Goal: Answer question/provide support

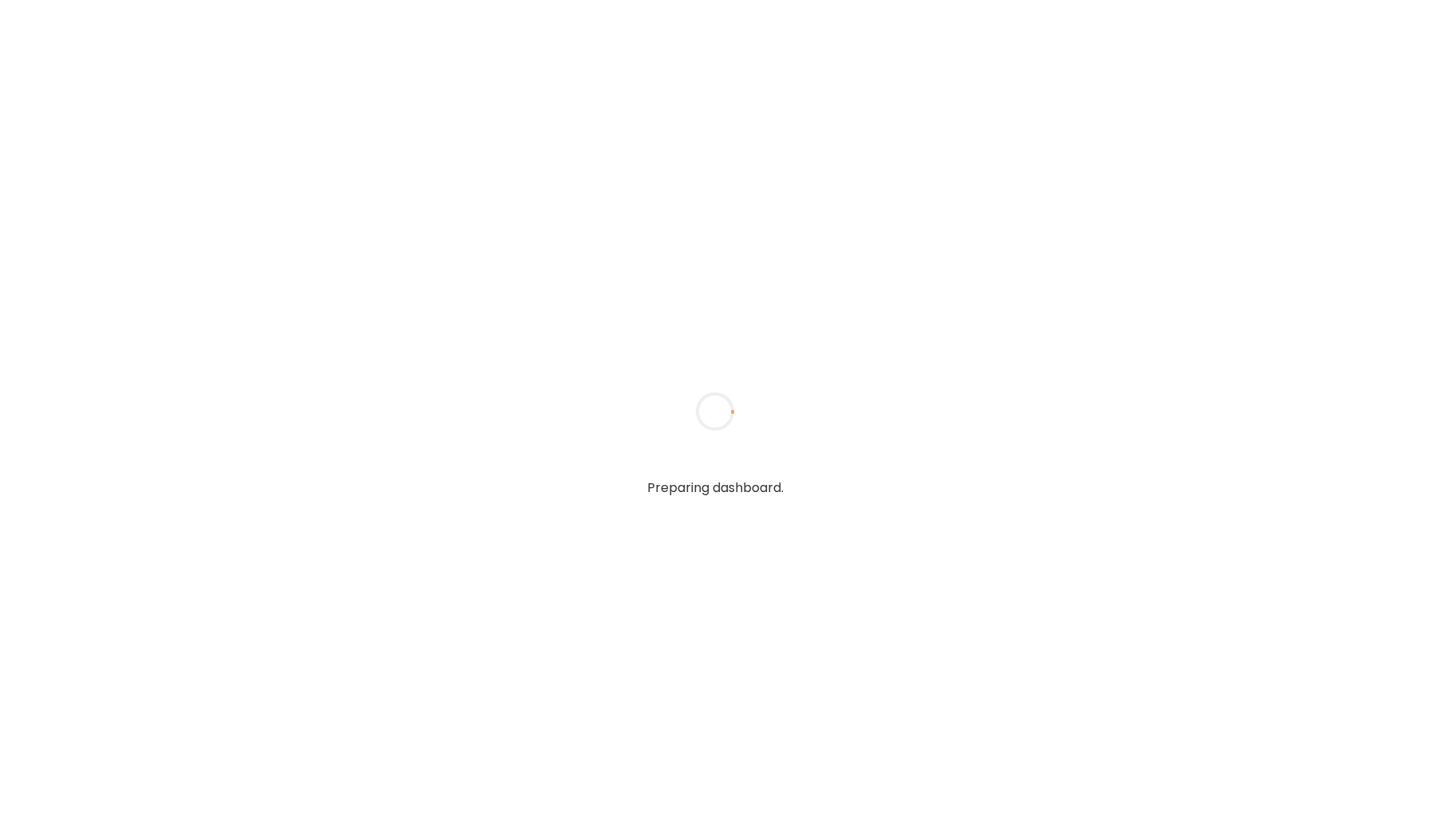
type input "*****"
type input "**********"
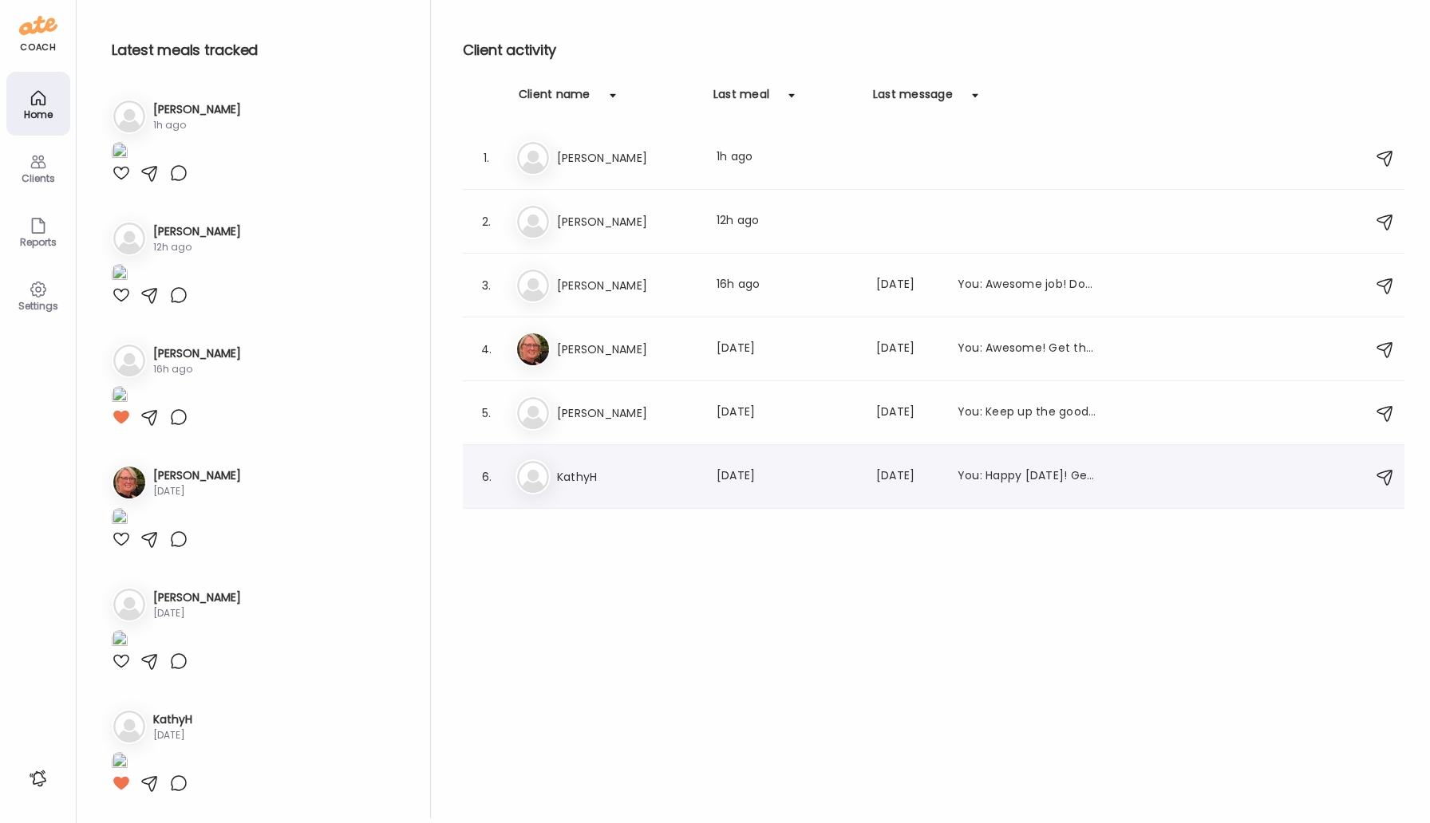
type input "**********"
click at [574, 480] on h3 "KathyH" at bounding box center [627, 477] width 140 height 19
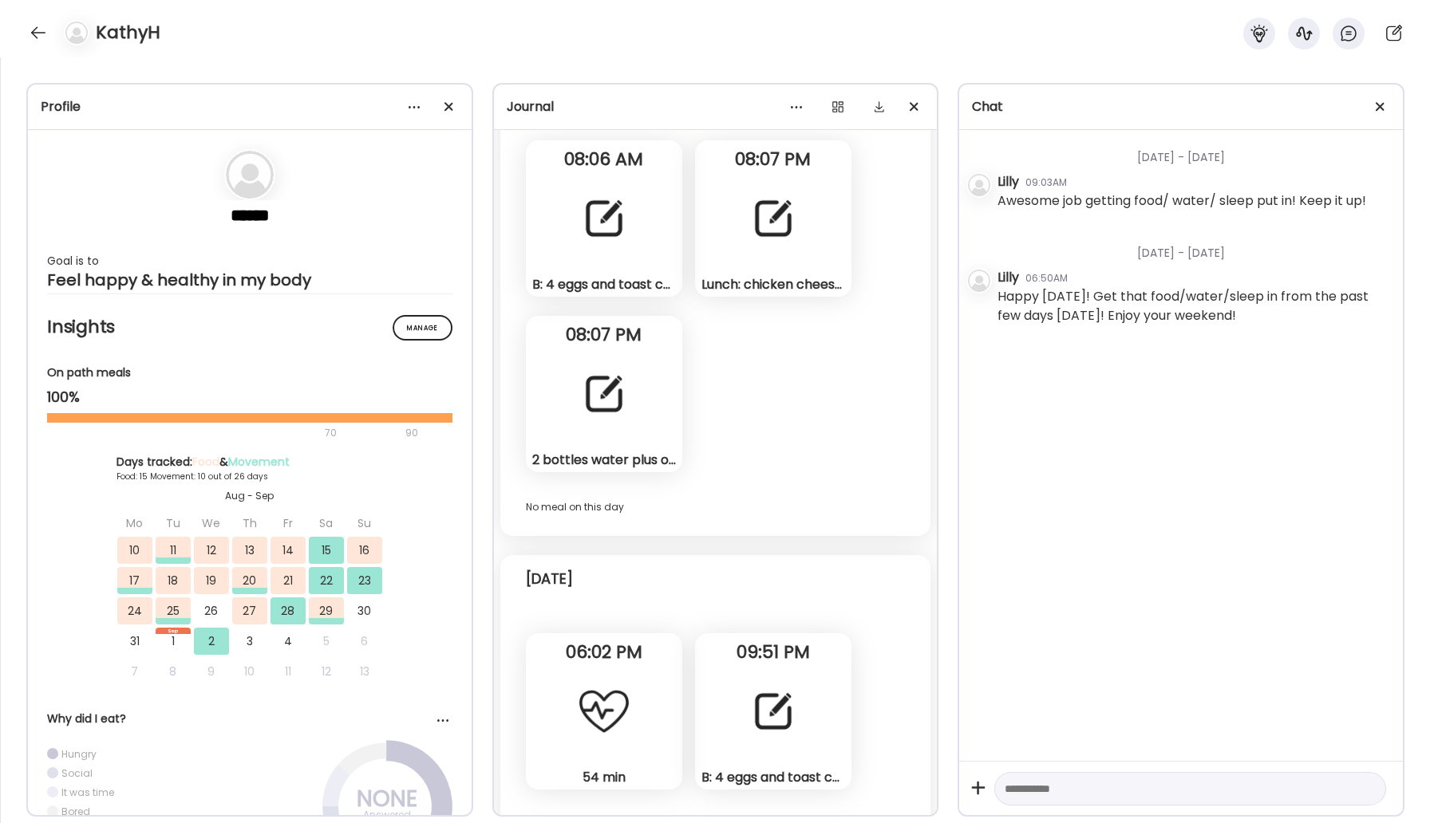
scroll to position [12476, 0]
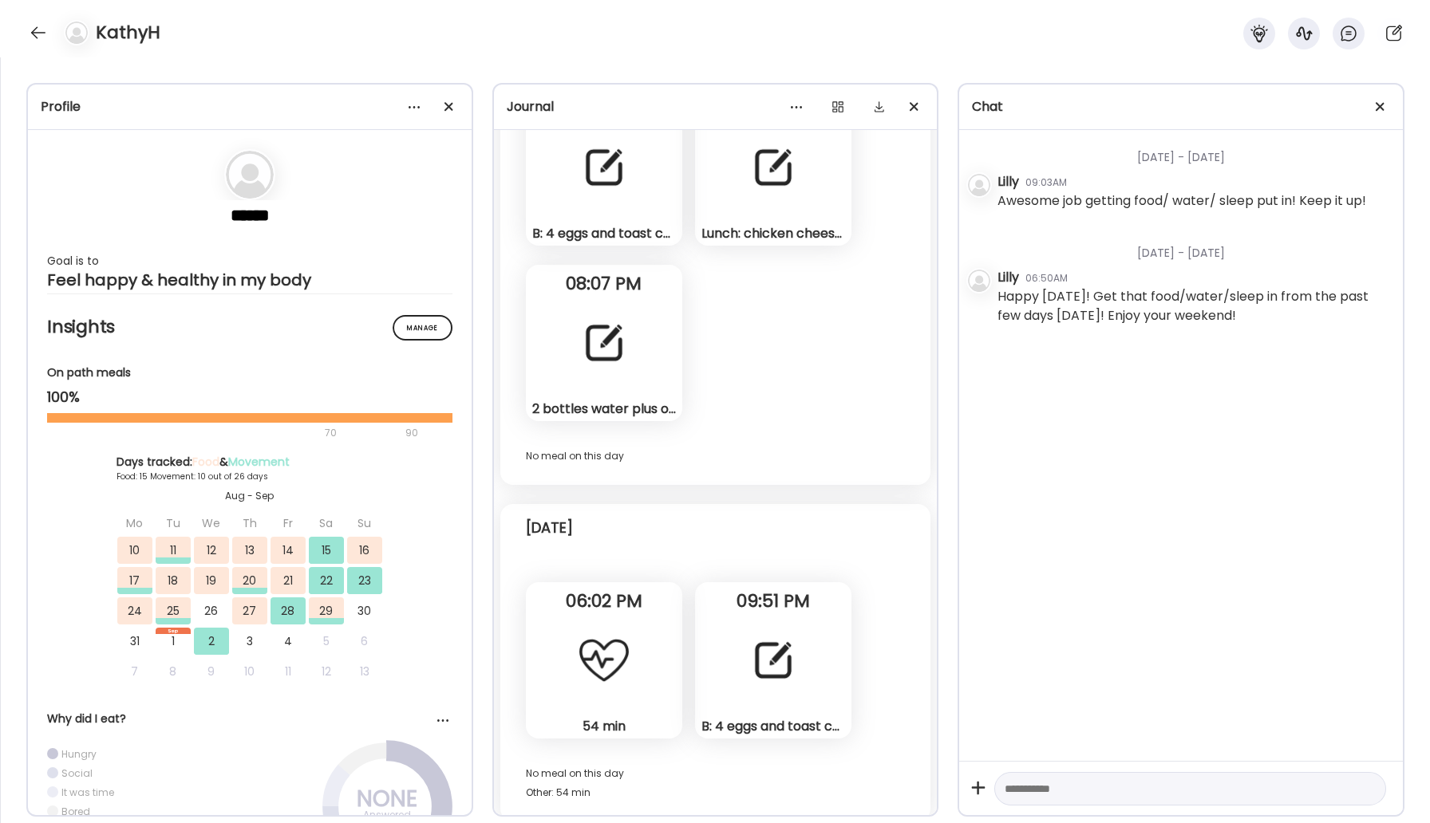
click at [772, 692] on div "B: 4 eggs and toast corn smoothie. L: turkey lunchmeat and cheese with toast. S…" at bounding box center [773, 660] width 156 height 156
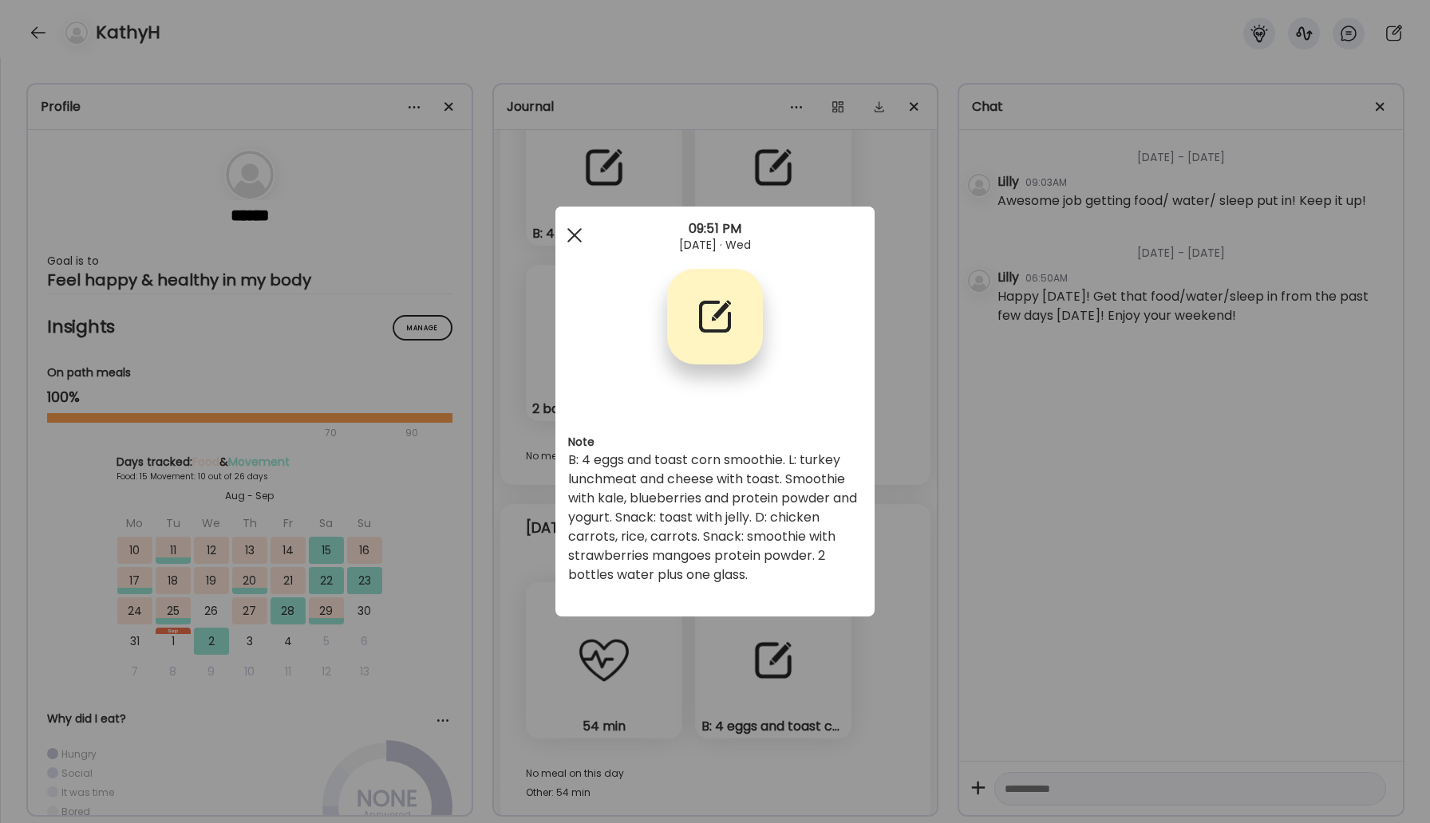
click at [570, 235] on div at bounding box center [575, 235] width 32 height 32
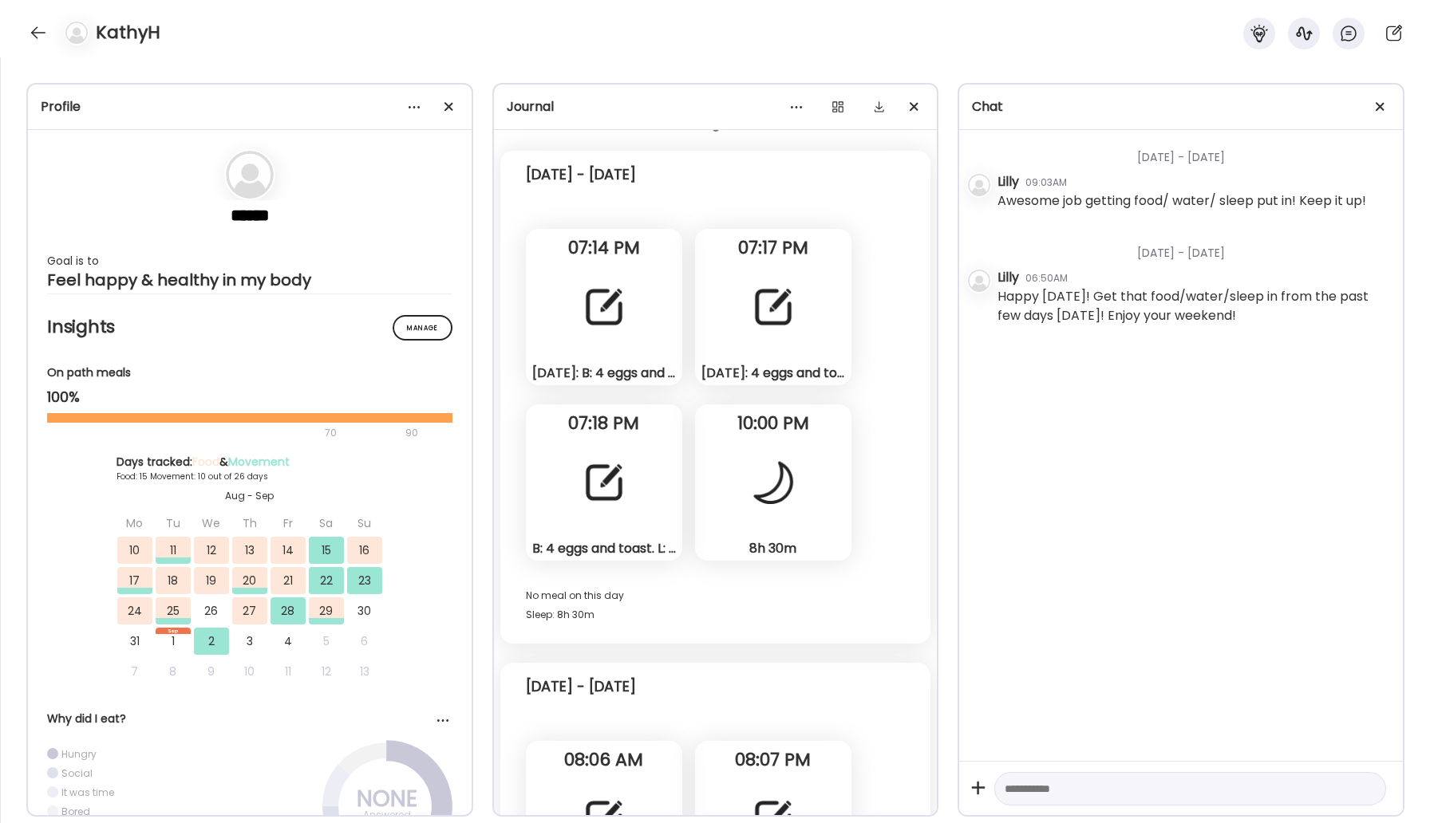
scroll to position [11816, 0]
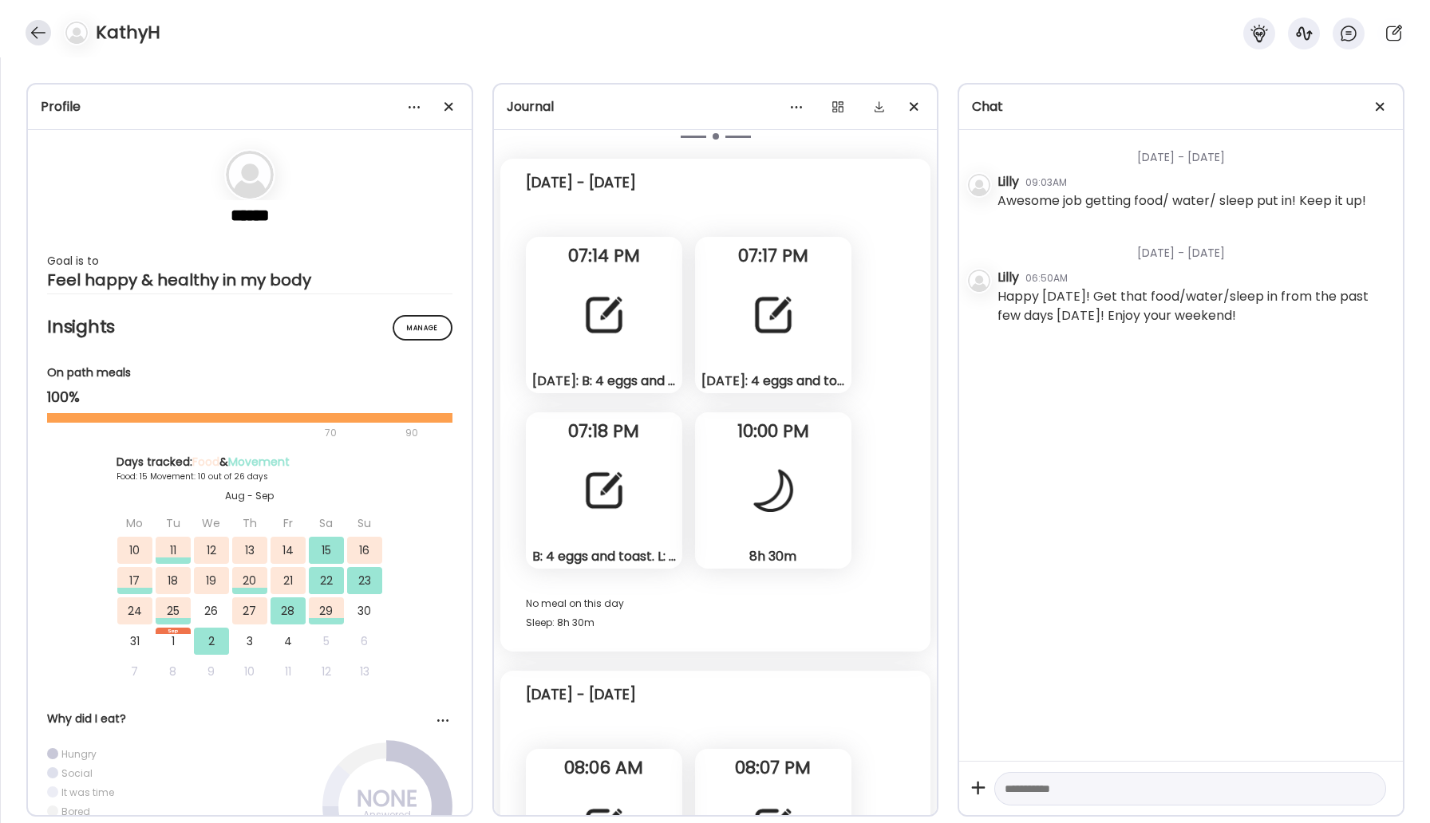
click at [47, 33] on div at bounding box center [39, 33] width 26 height 26
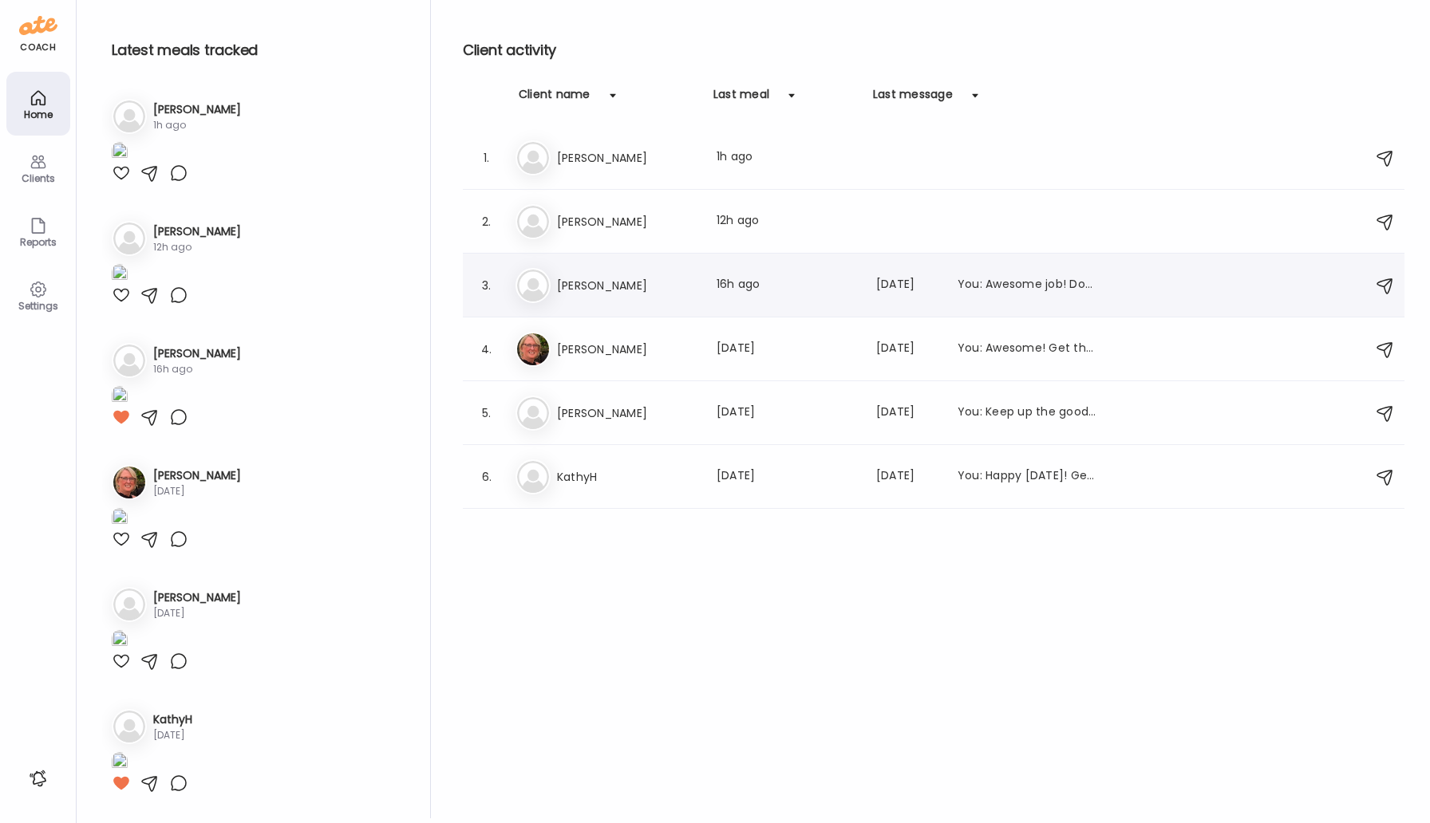
click at [595, 287] on h3 "[PERSON_NAME]" at bounding box center [627, 285] width 140 height 19
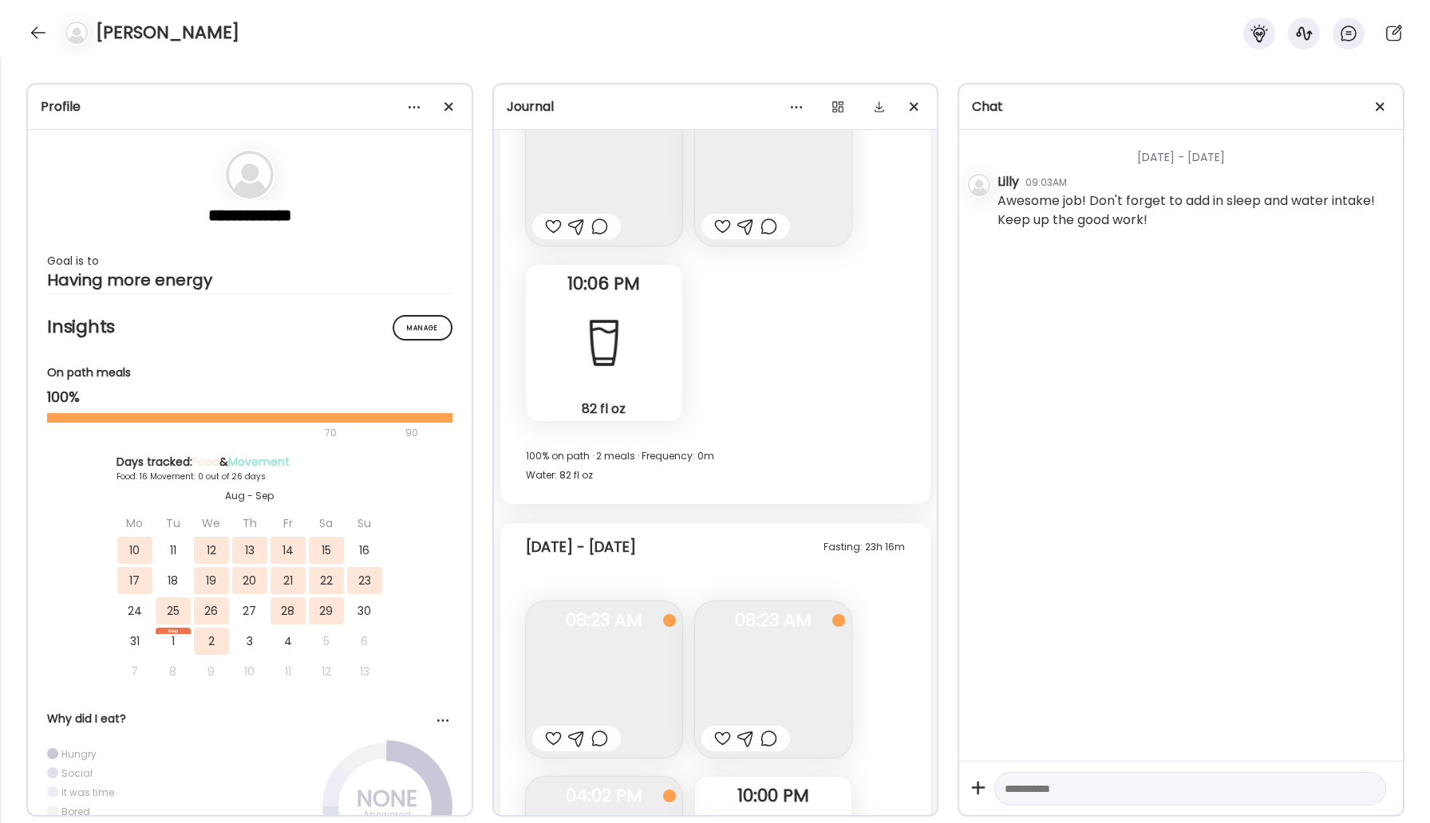
scroll to position [9864, 0]
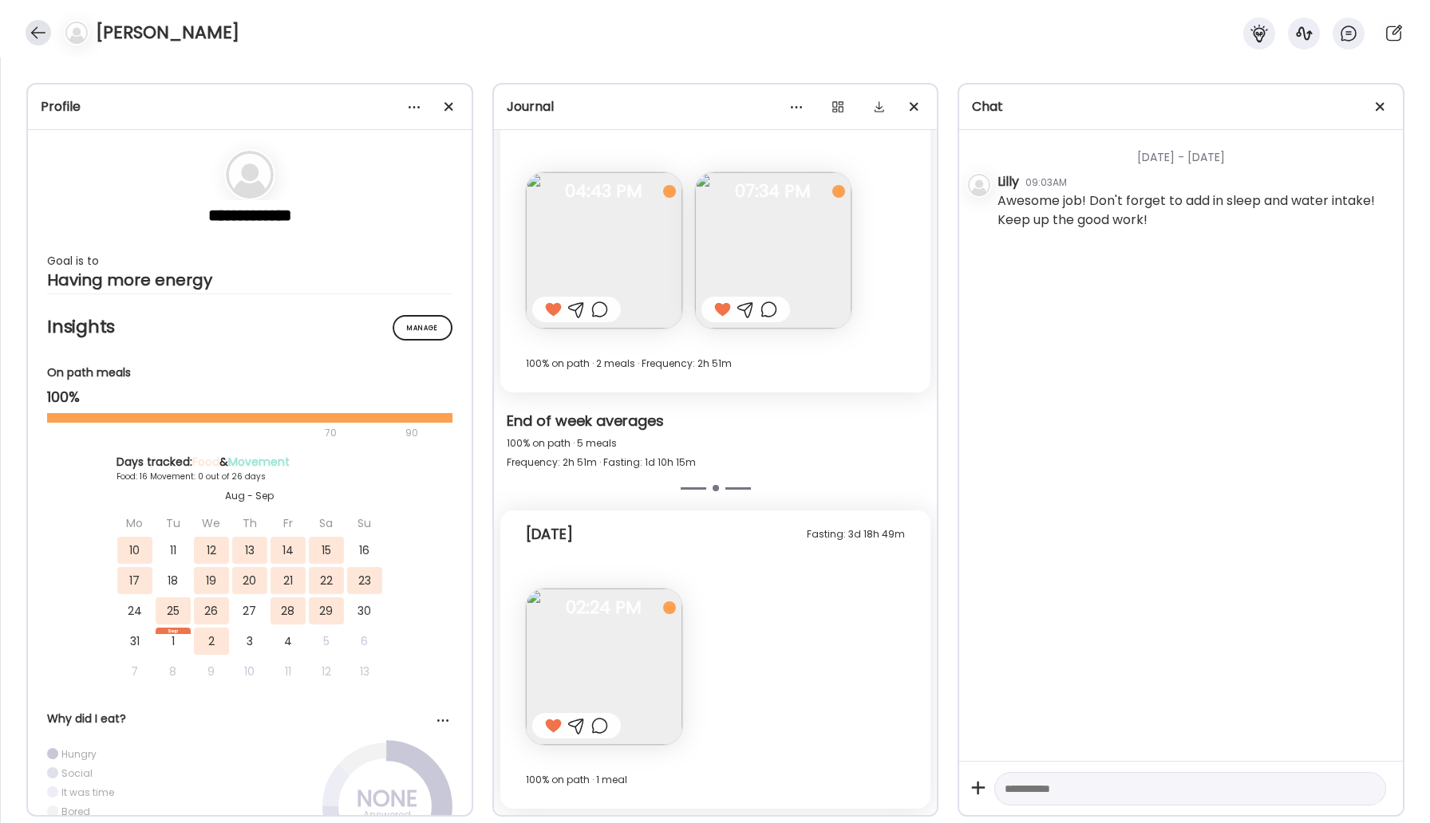
click at [41, 41] on div at bounding box center [39, 33] width 26 height 26
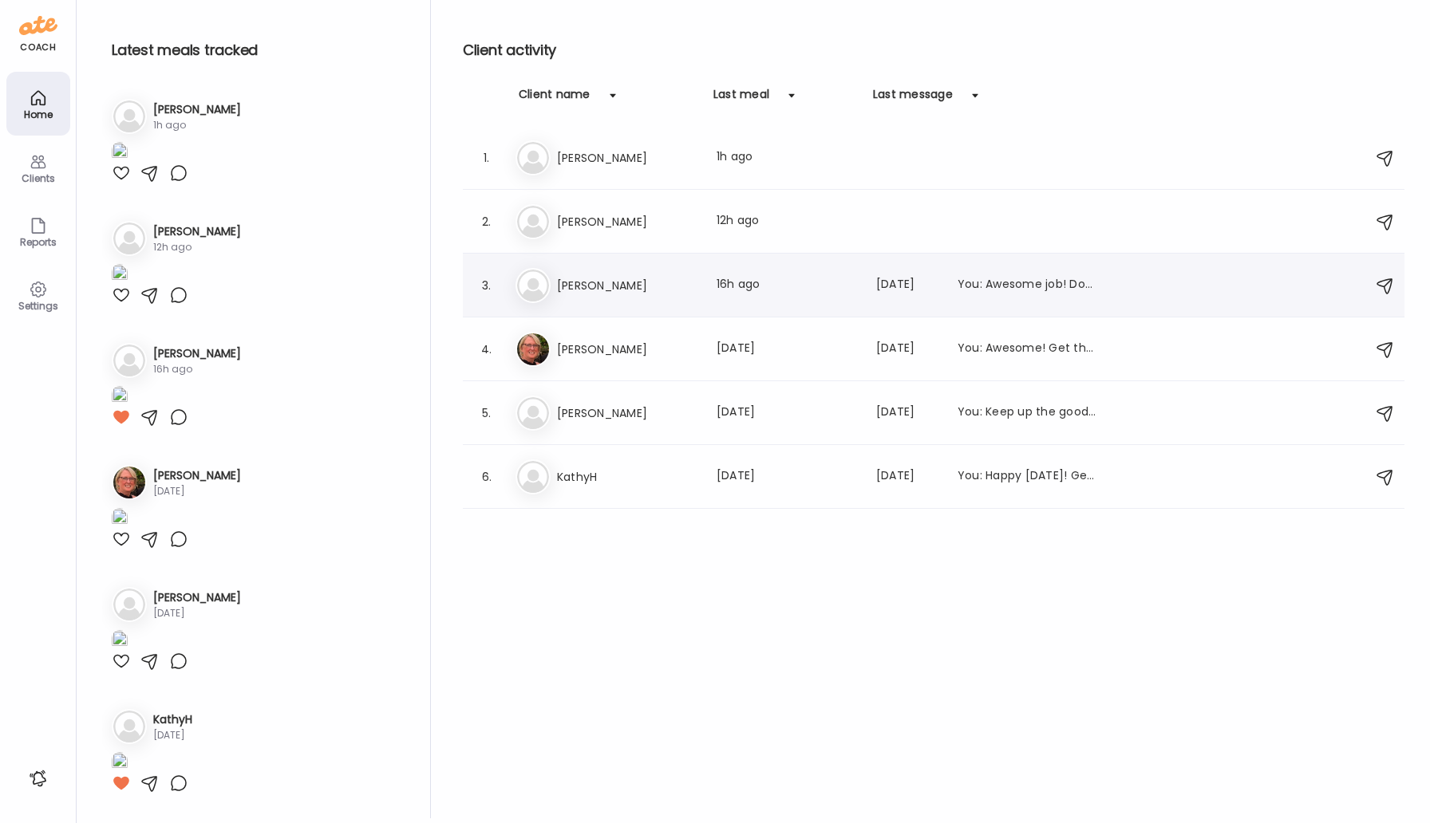
click at [608, 276] on h3 "[PERSON_NAME]" at bounding box center [627, 285] width 140 height 19
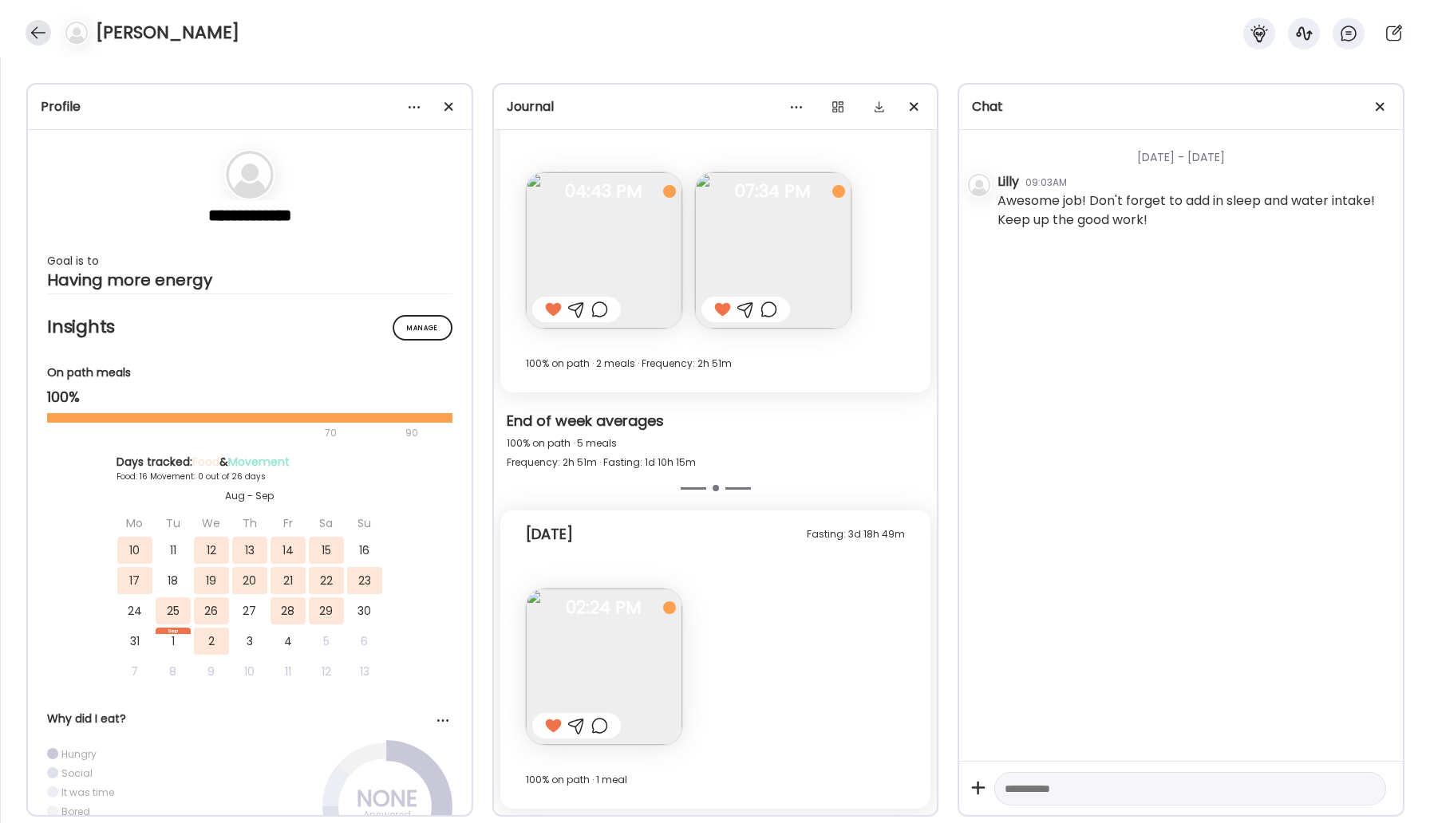
click at [32, 28] on div at bounding box center [39, 33] width 26 height 26
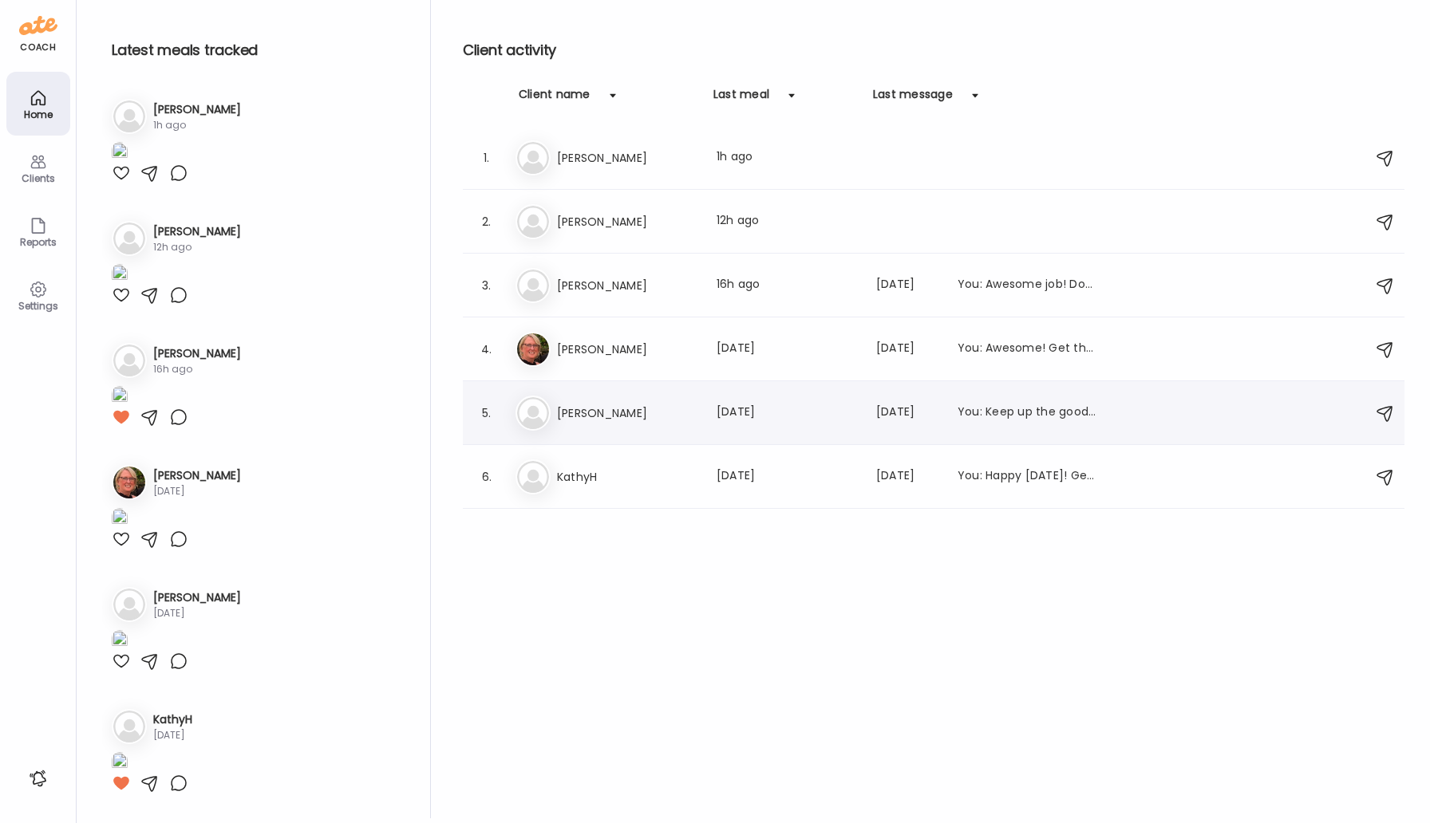
click at [591, 416] on h3 "[PERSON_NAME]" at bounding box center [627, 413] width 140 height 19
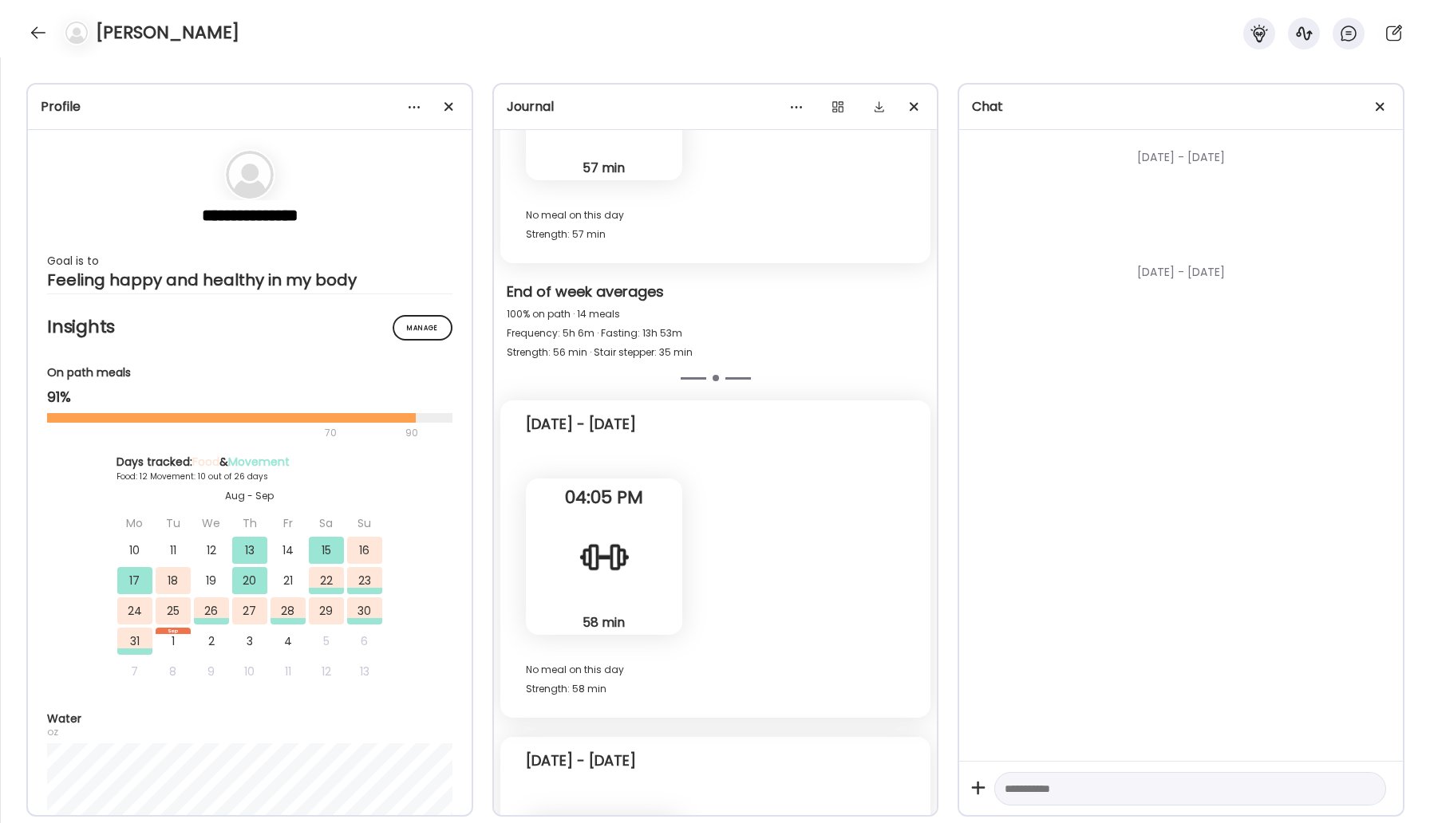
scroll to position [10873, 0]
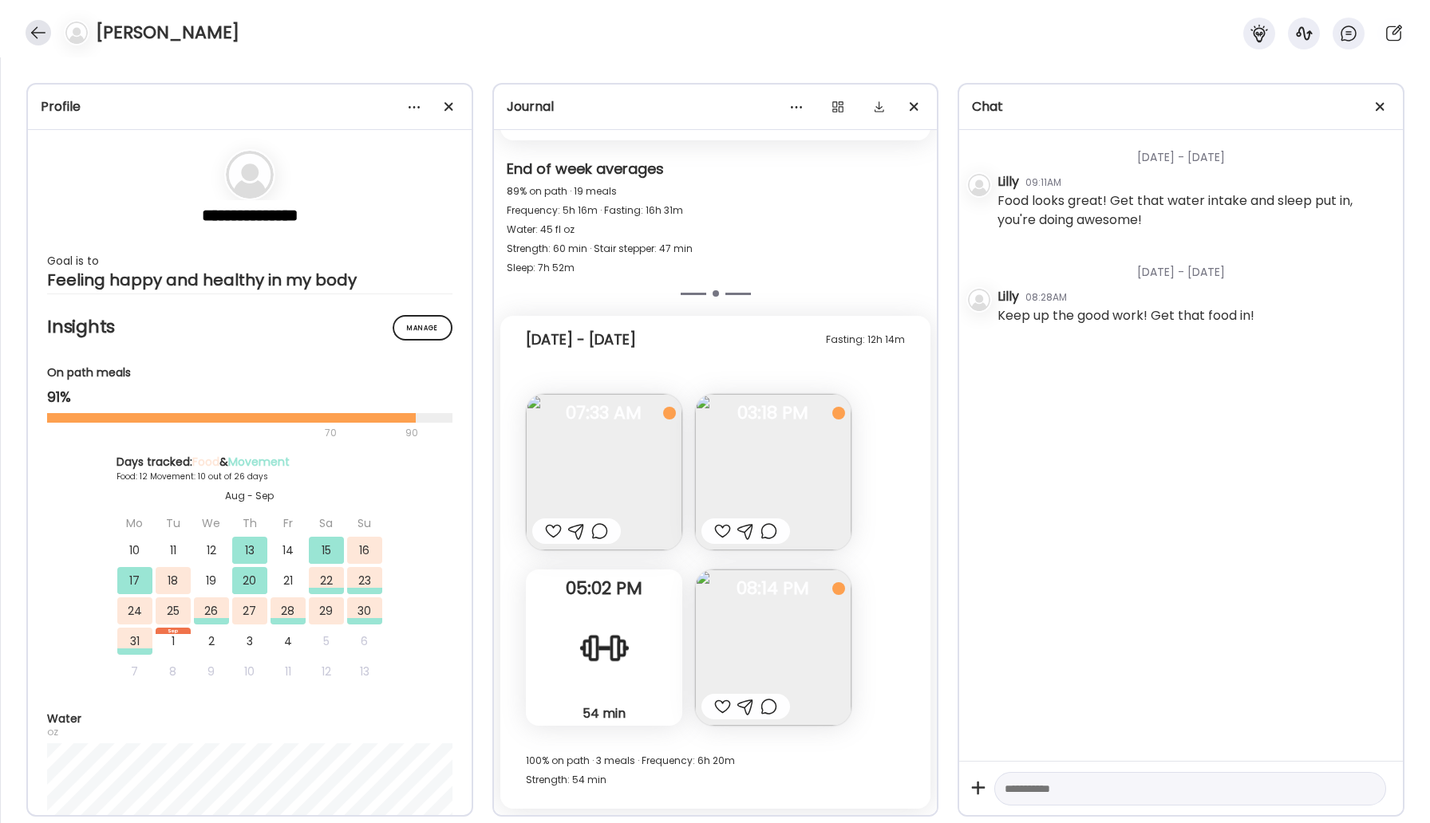
click at [37, 32] on div at bounding box center [39, 33] width 26 height 26
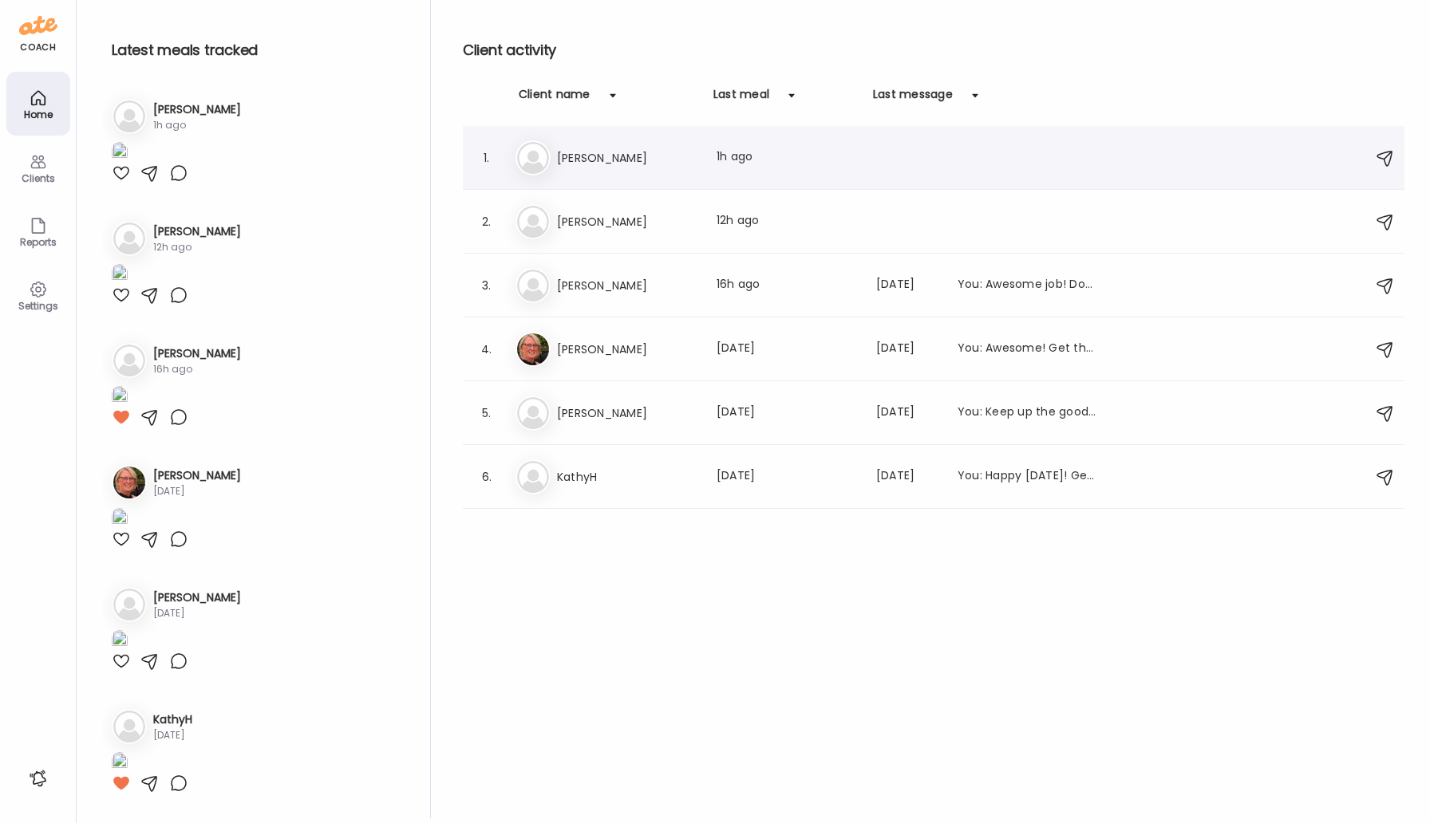
click at [581, 158] on h3 "[PERSON_NAME]" at bounding box center [627, 157] width 140 height 19
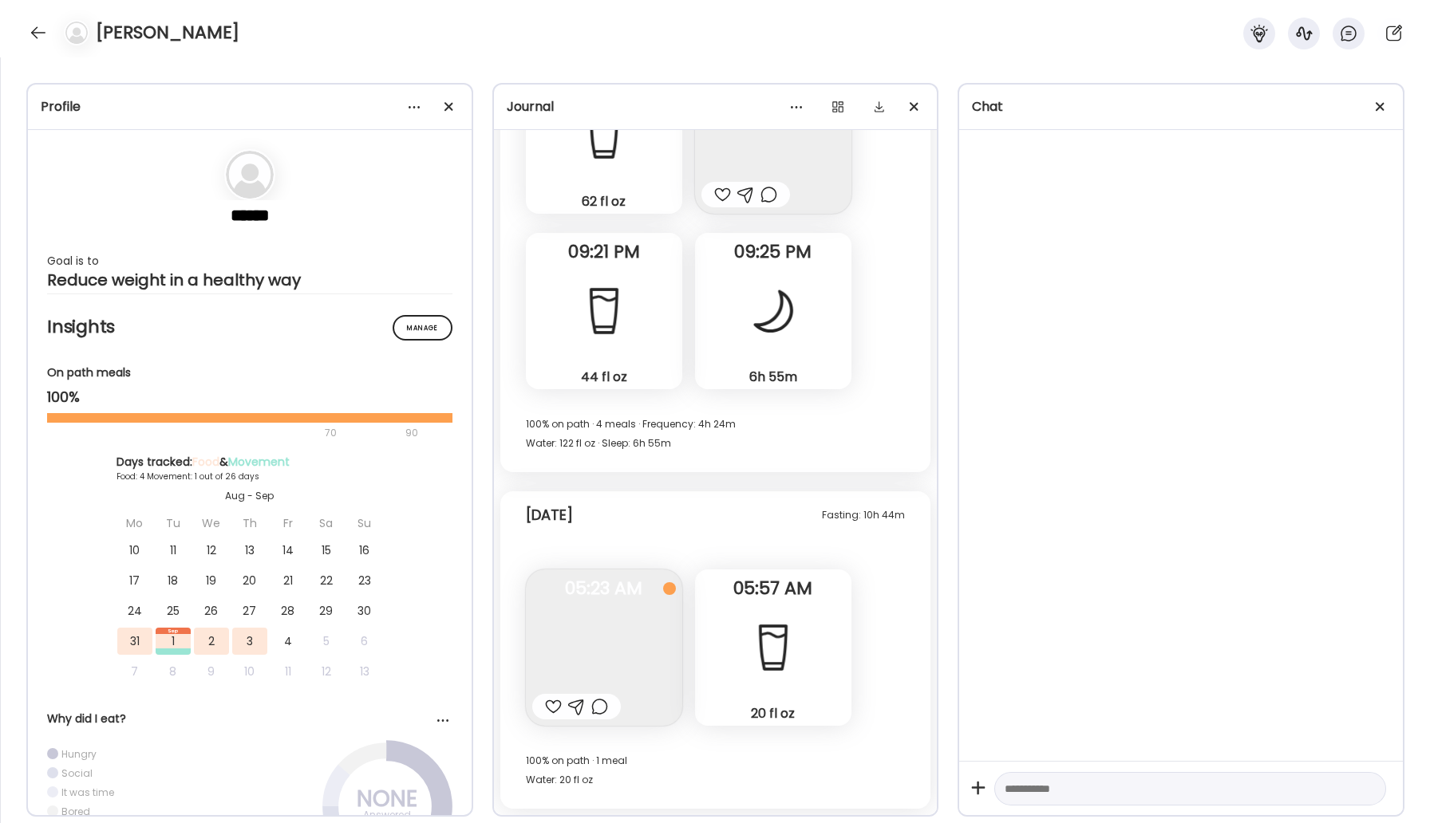
scroll to position [2324, 0]
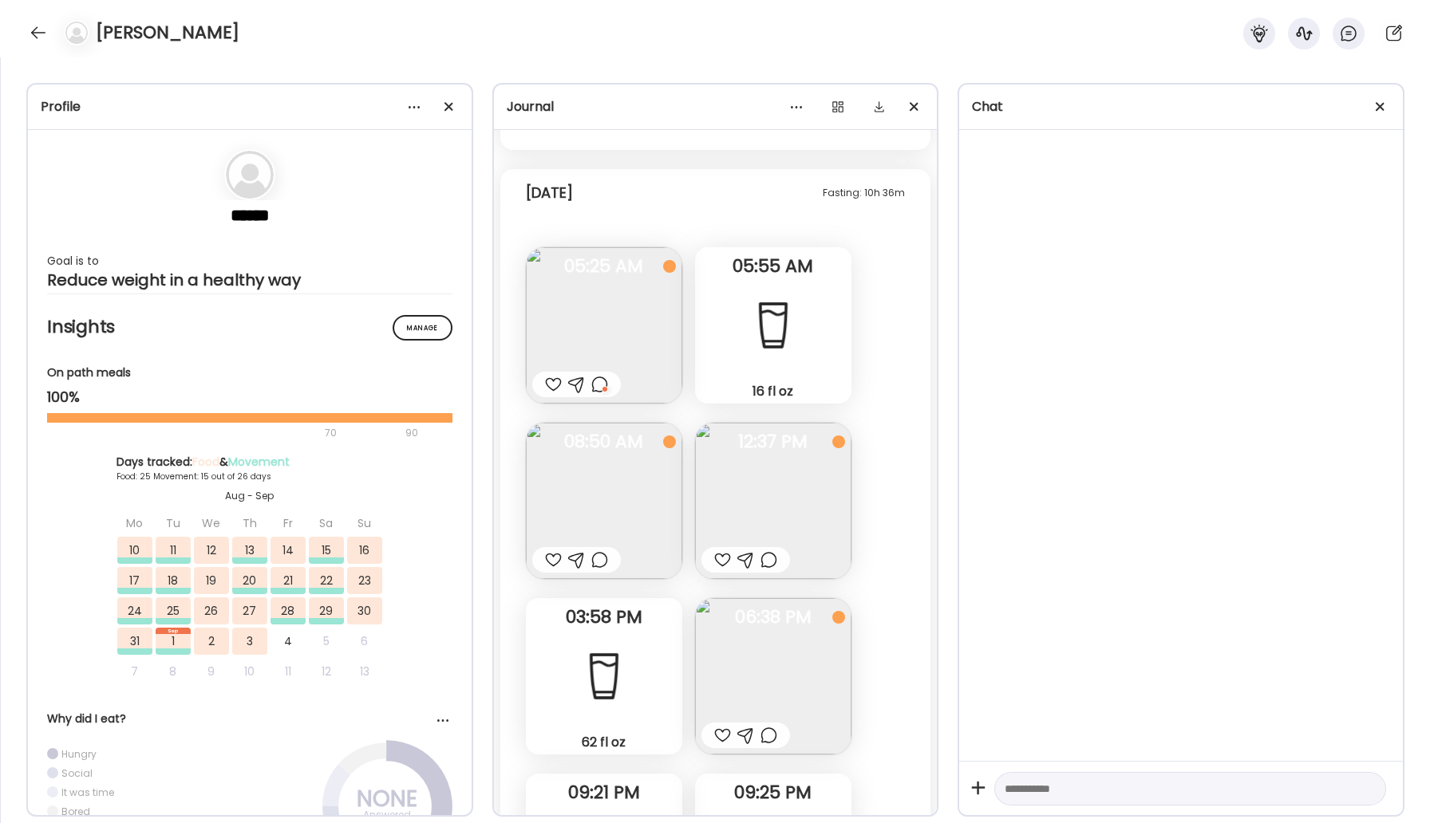
click at [748, 598] on img at bounding box center [773, 676] width 156 height 156
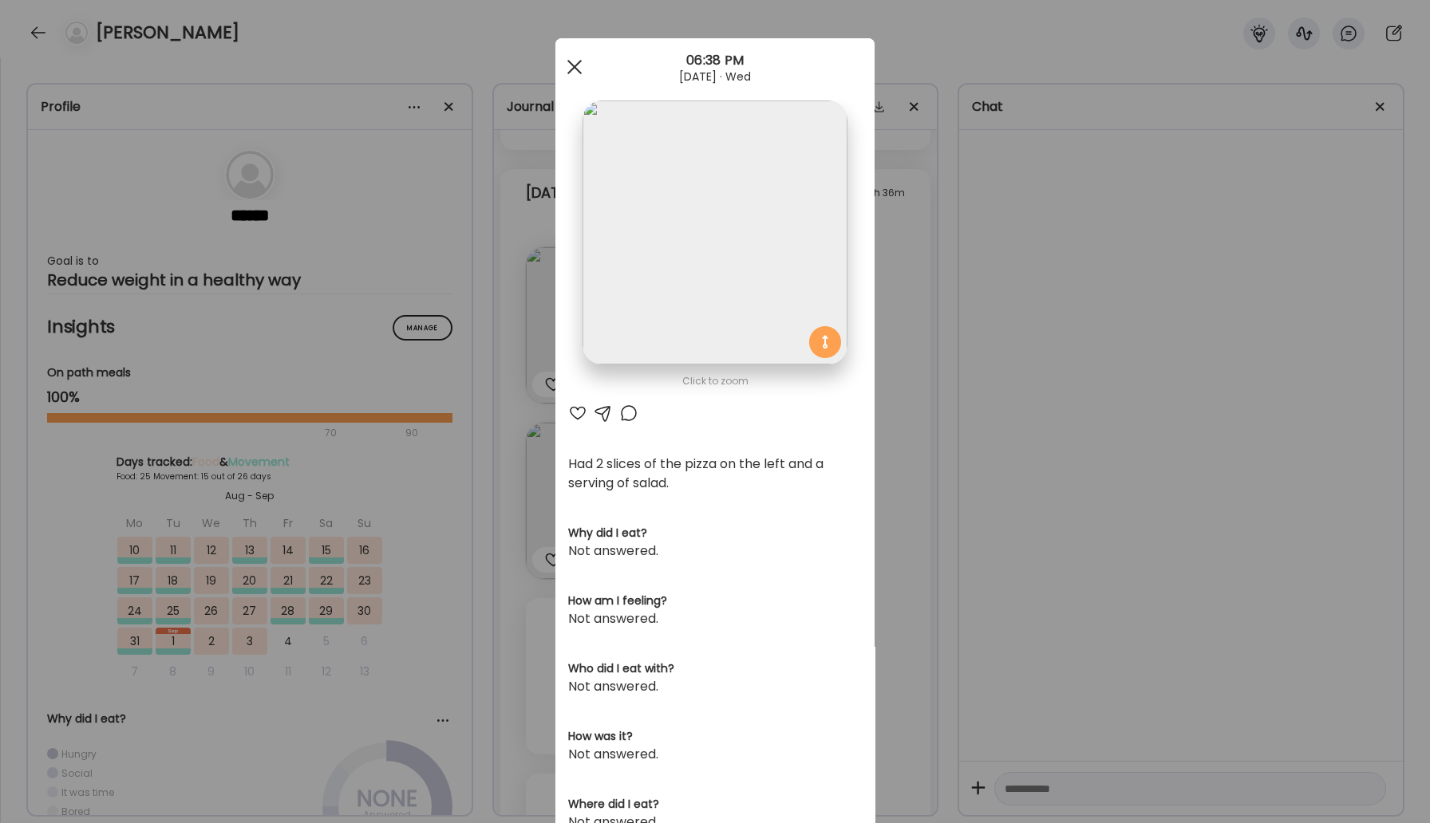
click at [574, 69] on span at bounding box center [574, 67] width 14 height 14
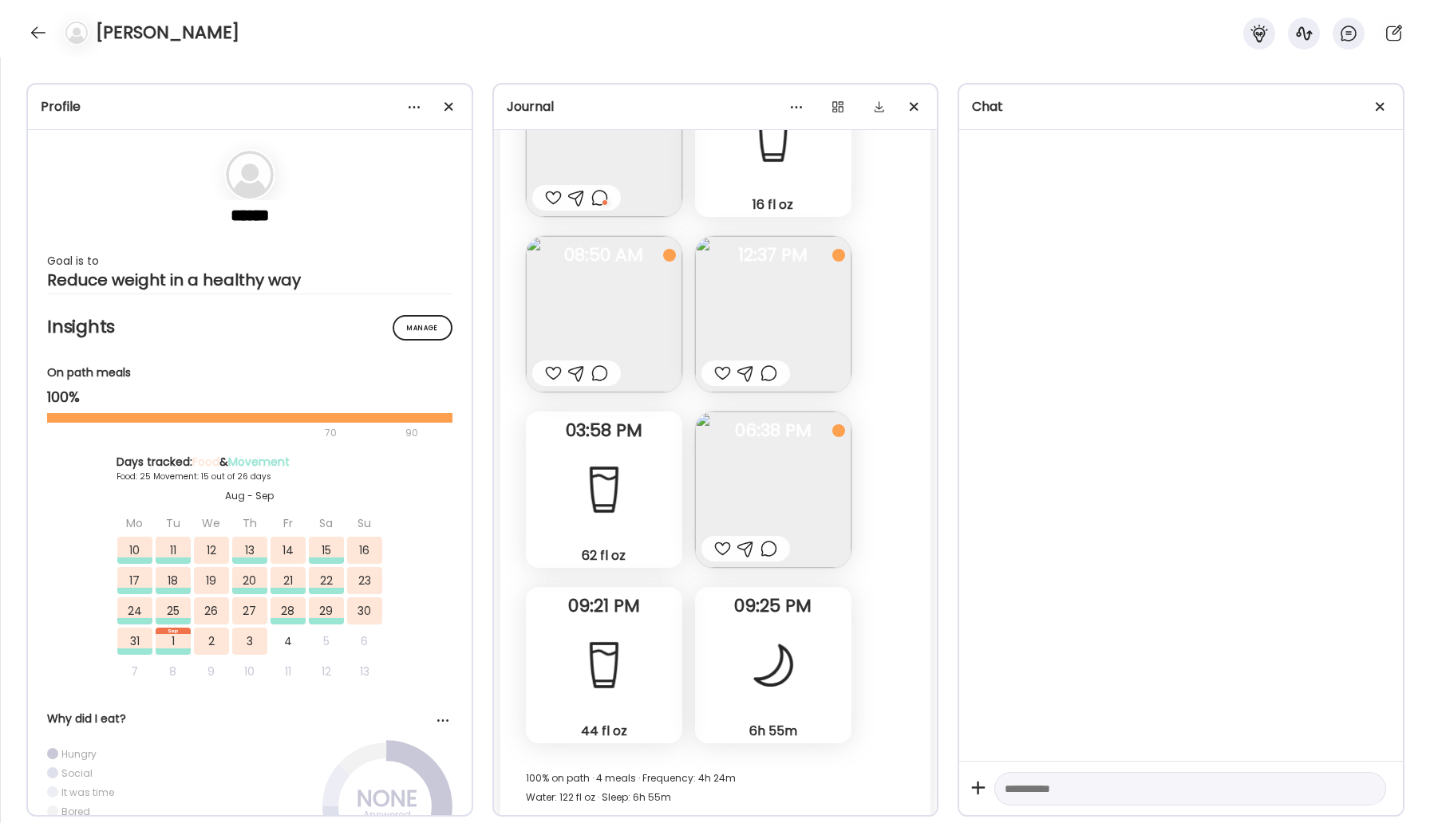
scroll to position [38158, 0]
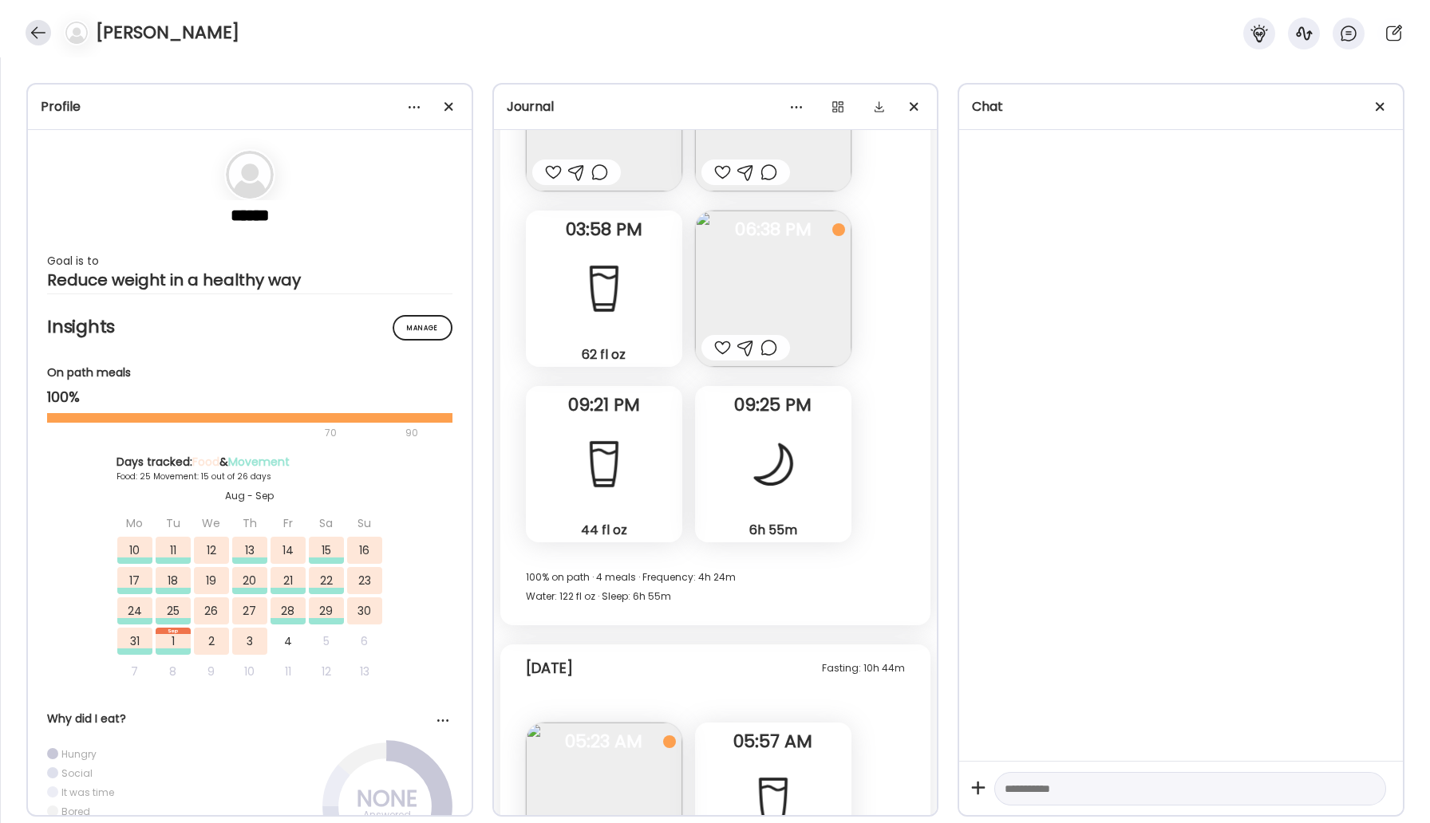
click at [41, 36] on div at bounding box center [39, 33] width 26 height 26
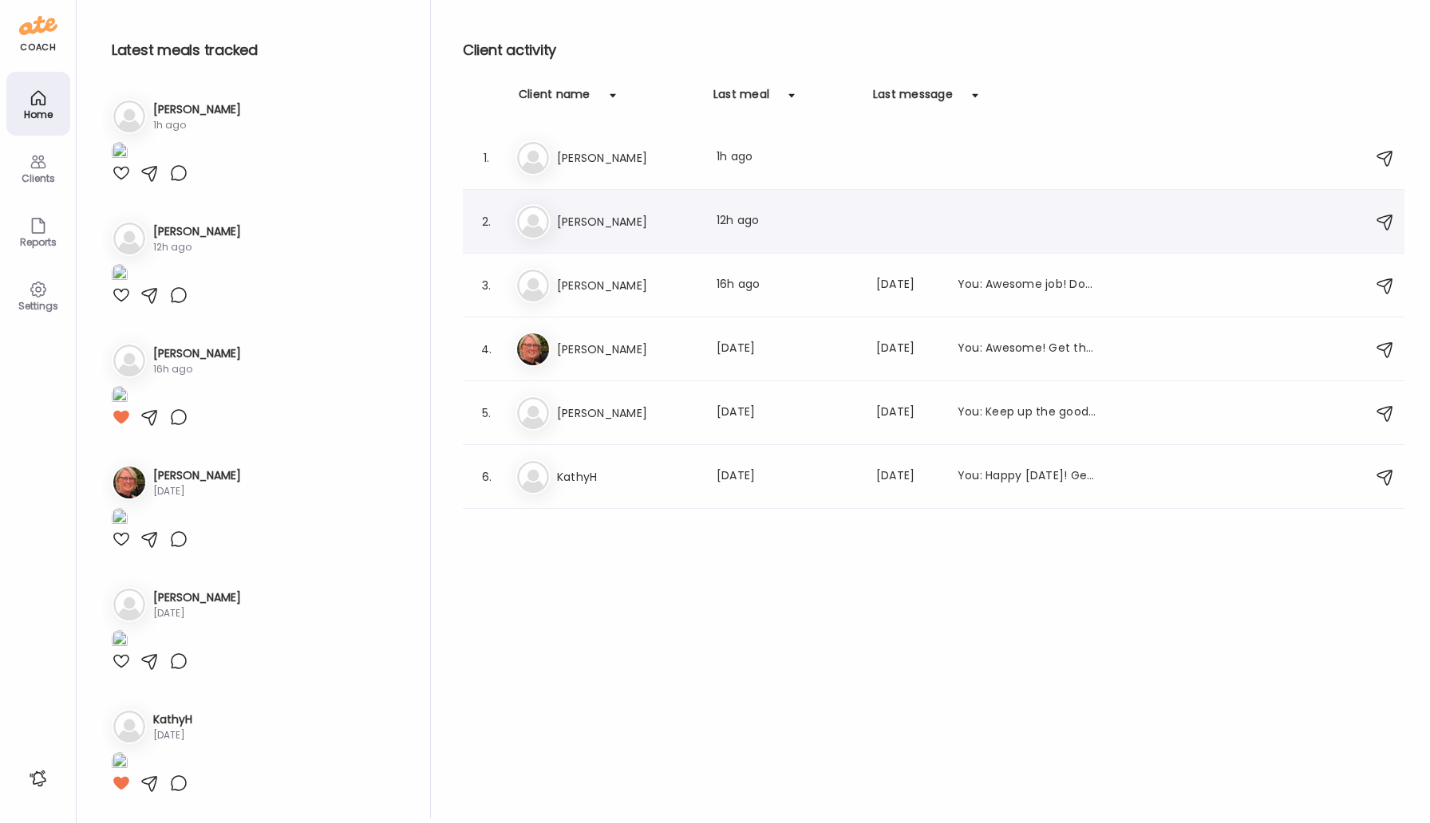
click at [569, 222] on h3 "[PERSON_NAME]" at bounding box center [627, 221] width 140 height 19
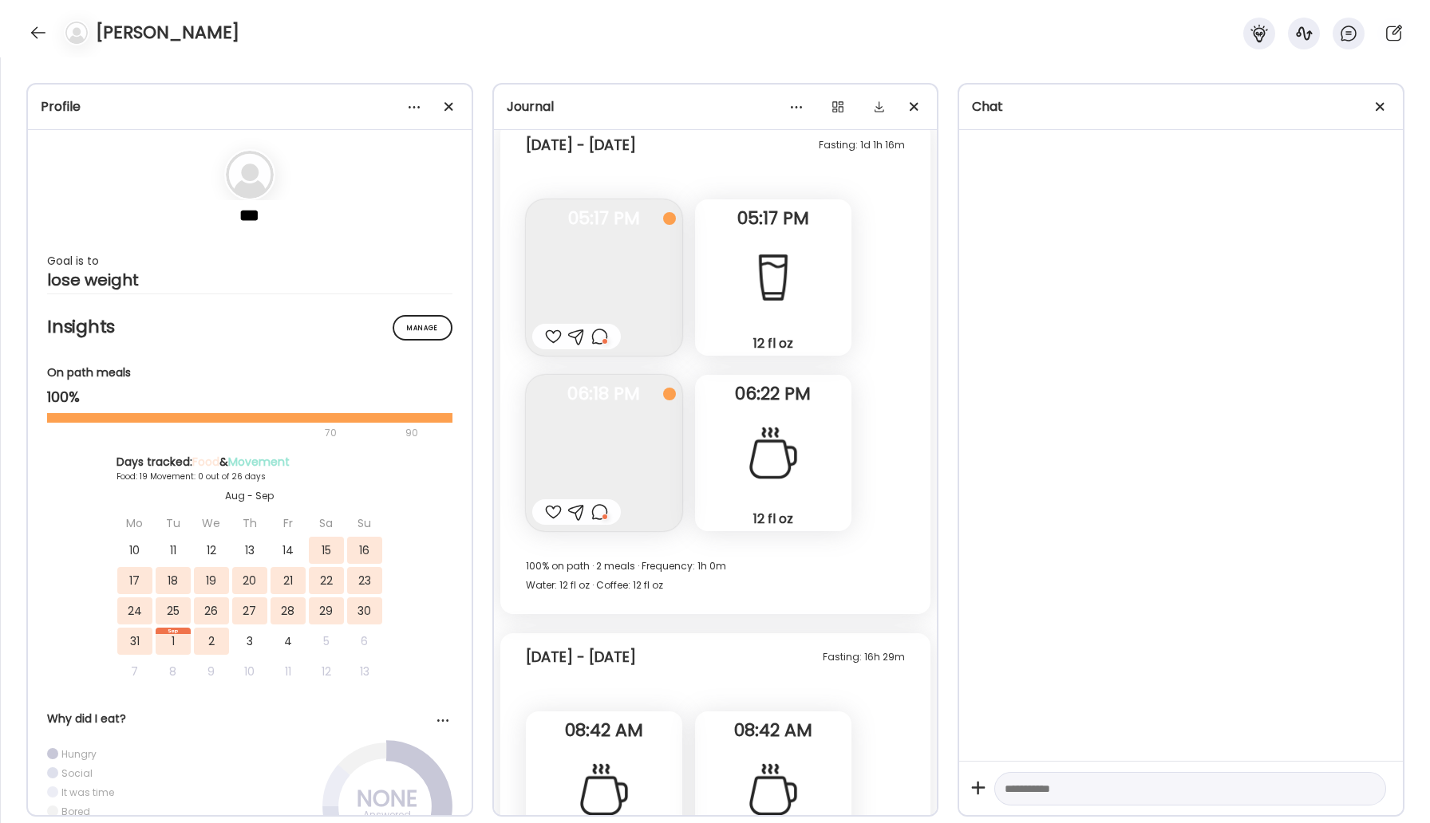
scroll to position [14769, 0]
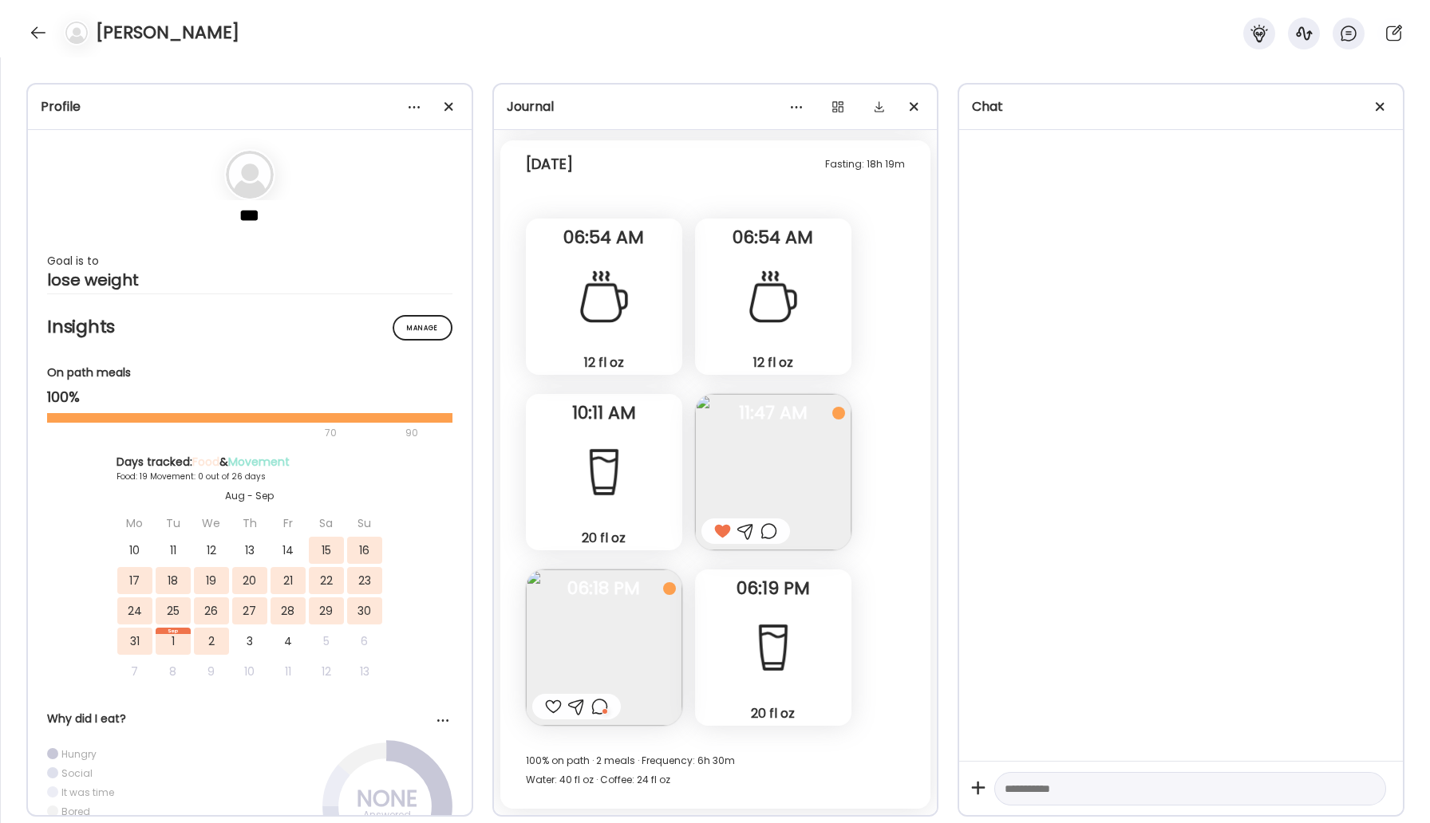
click at [599, 709] on div at bounding box center [599, 706] width 17 height 19
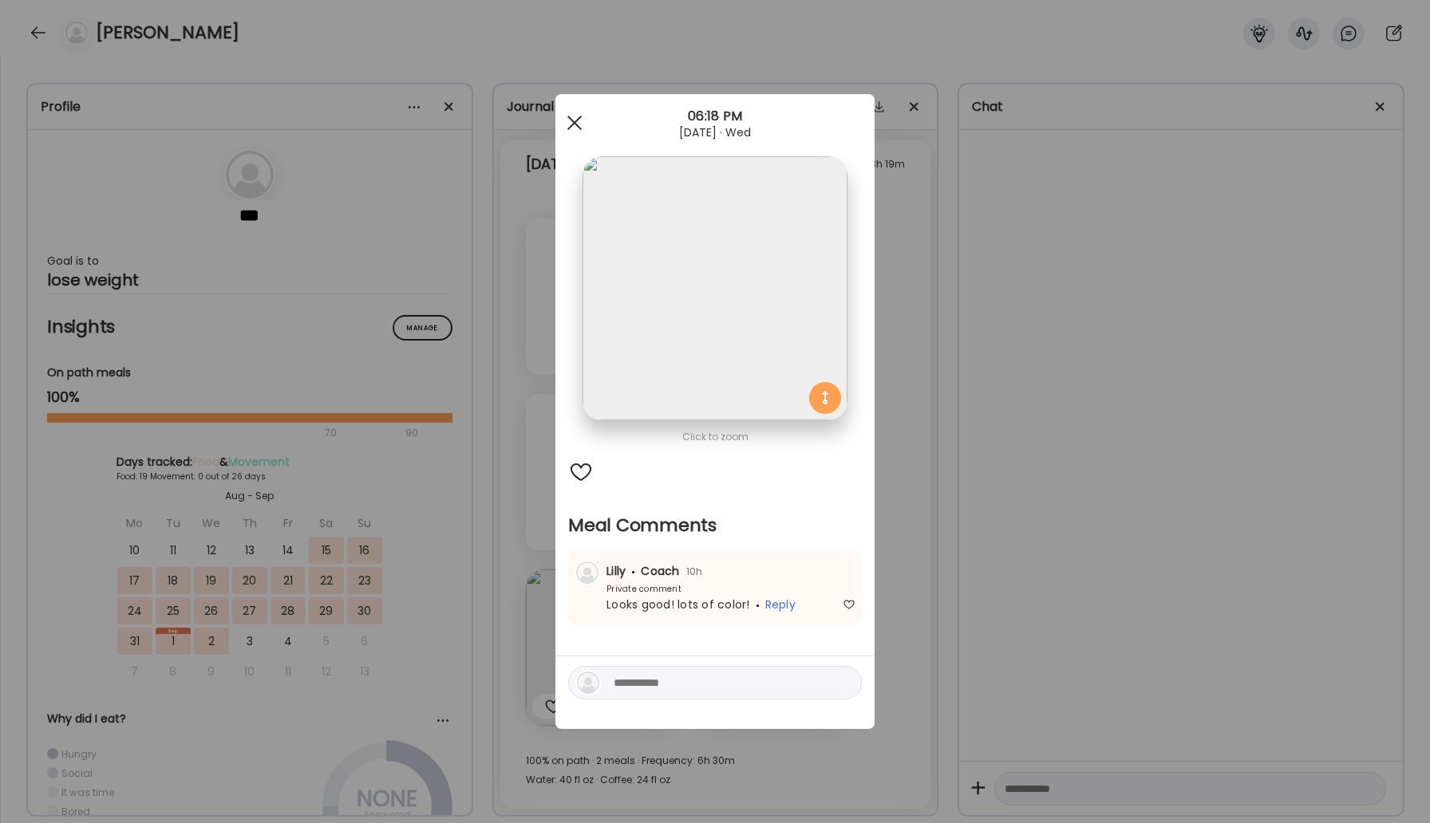
click at [572, 132] on div at bounding box center [575, 123] width 32 height 32
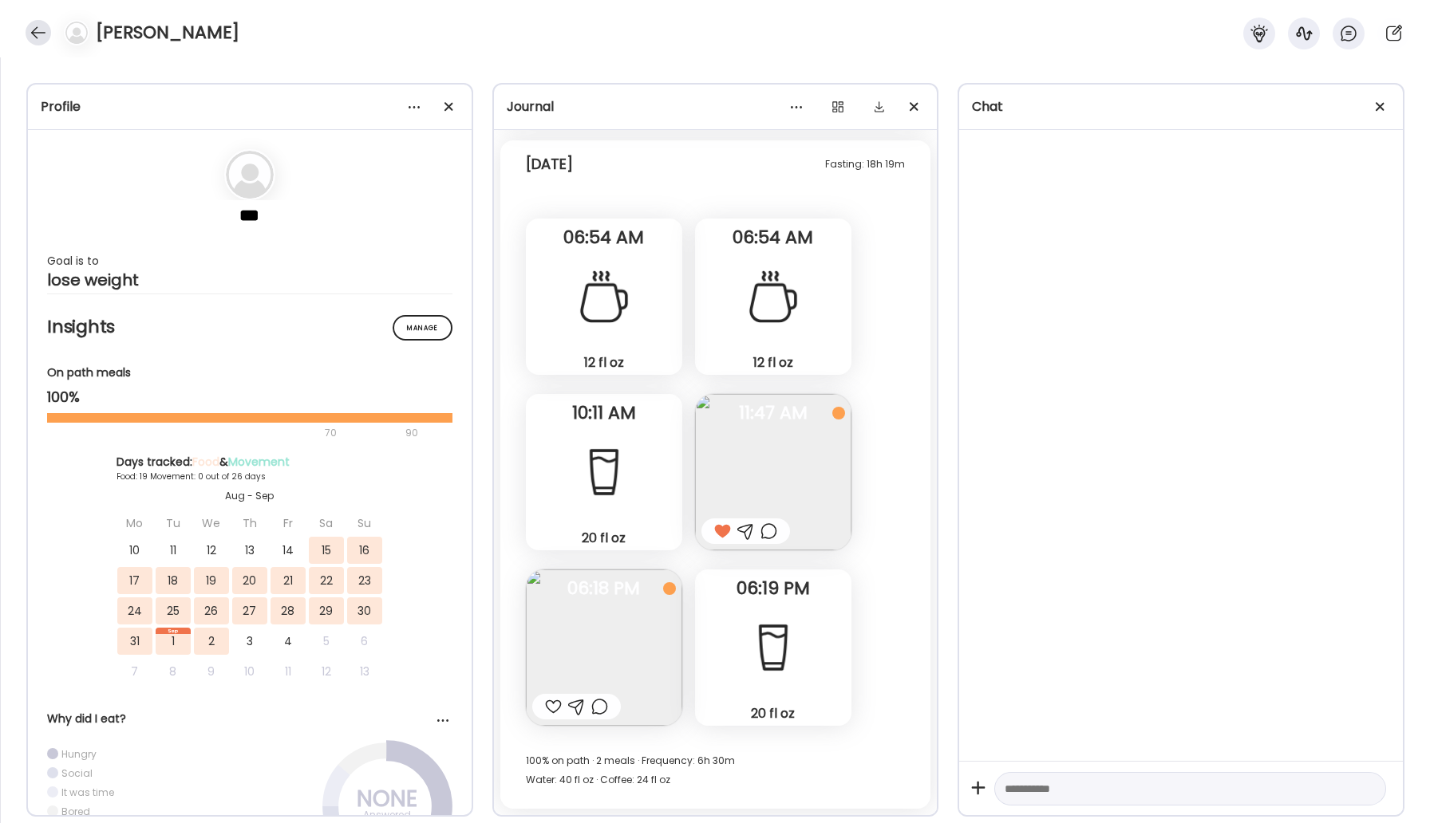
click at [43, 37] on div at bounding box center [39, 33] width 26 height 26
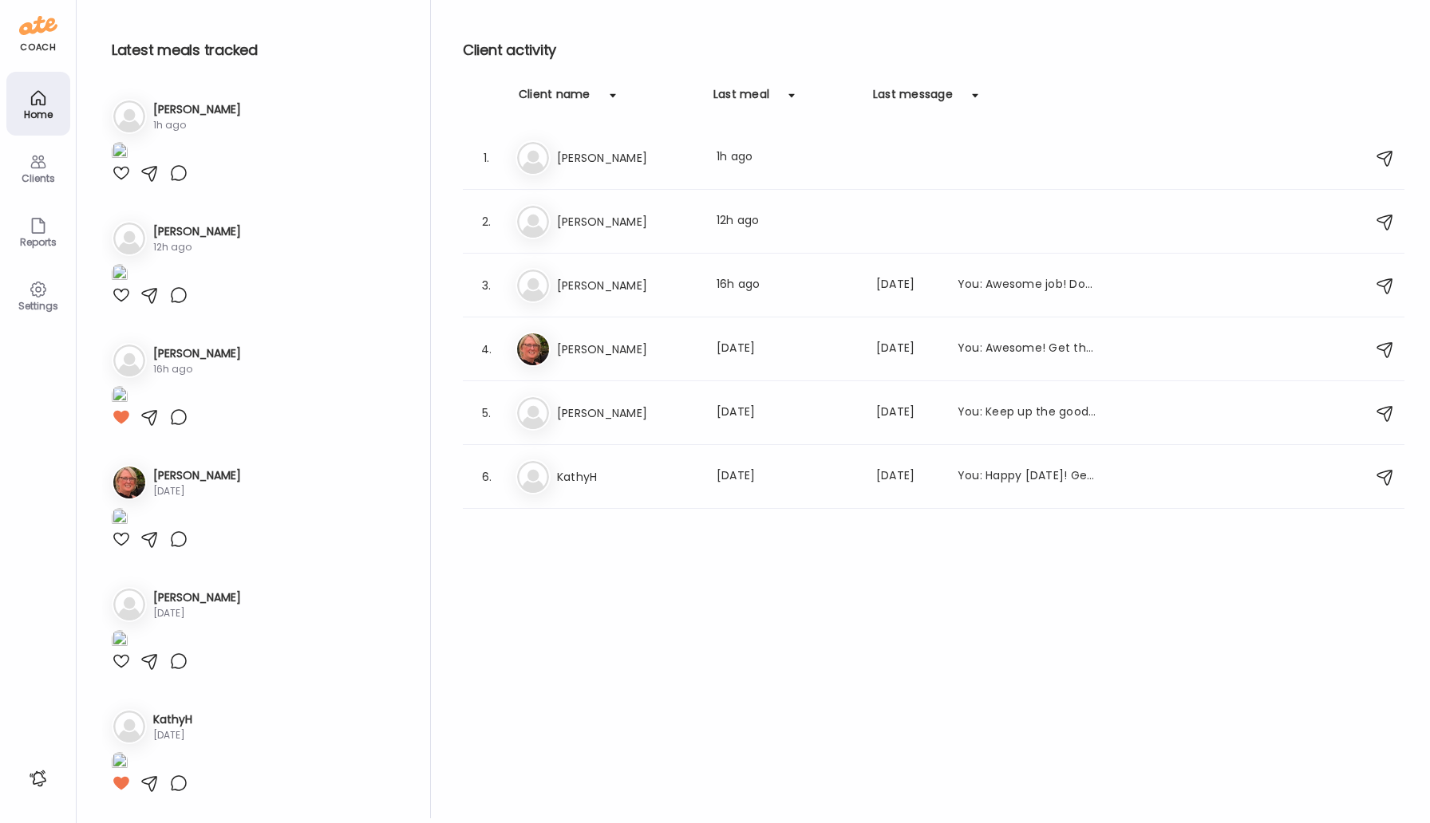
click at [44, 166] on icon at bounding box center [37, 163] width 15 height 14
